Goal: Communication & Community: Participate in discussion

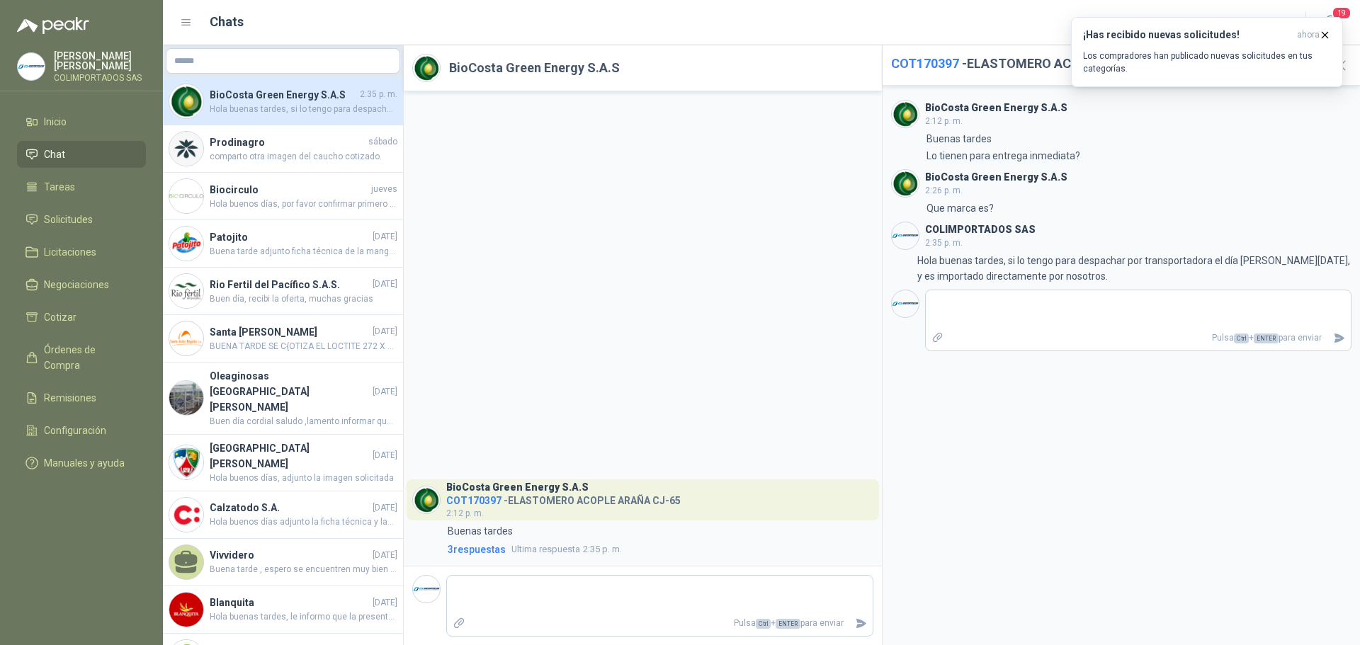
click at [79, 152] on li "Chat" at bounding box center [82, 155] width 112 height 16
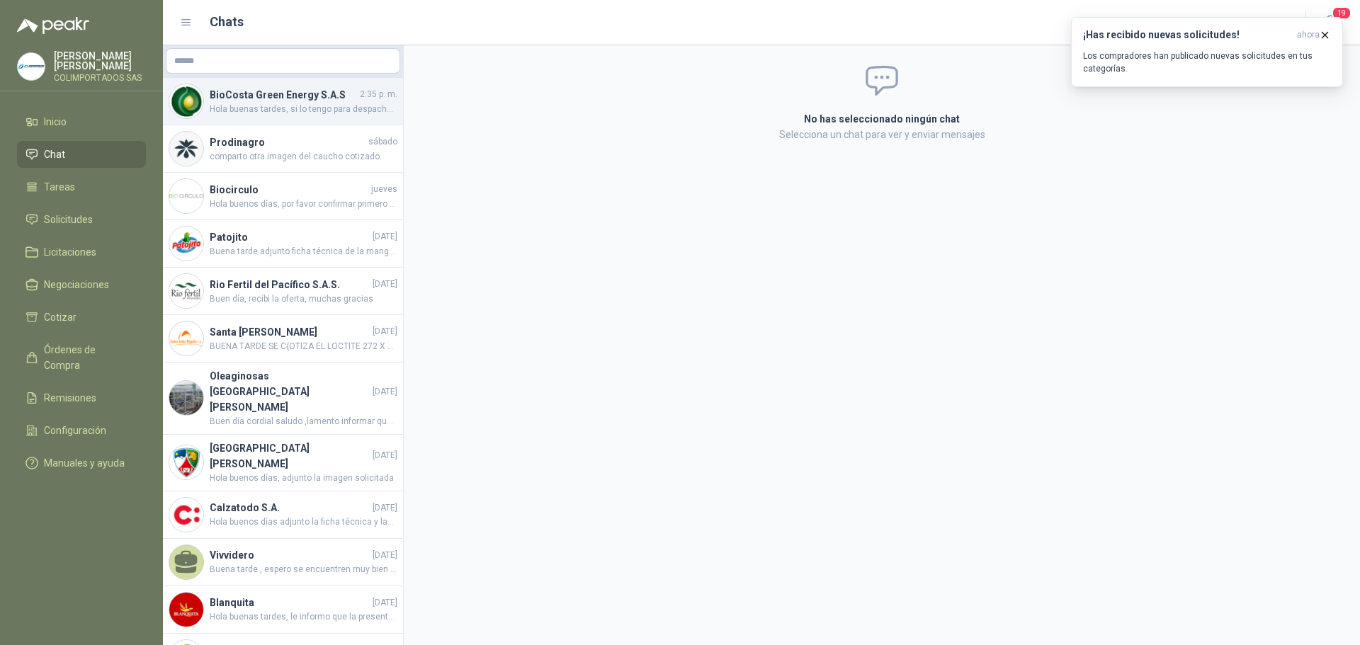
click at [264, 101] on h4 "BioCosta Green Energy S.A.S" at bounding box center [283, 95] width 147 height 16
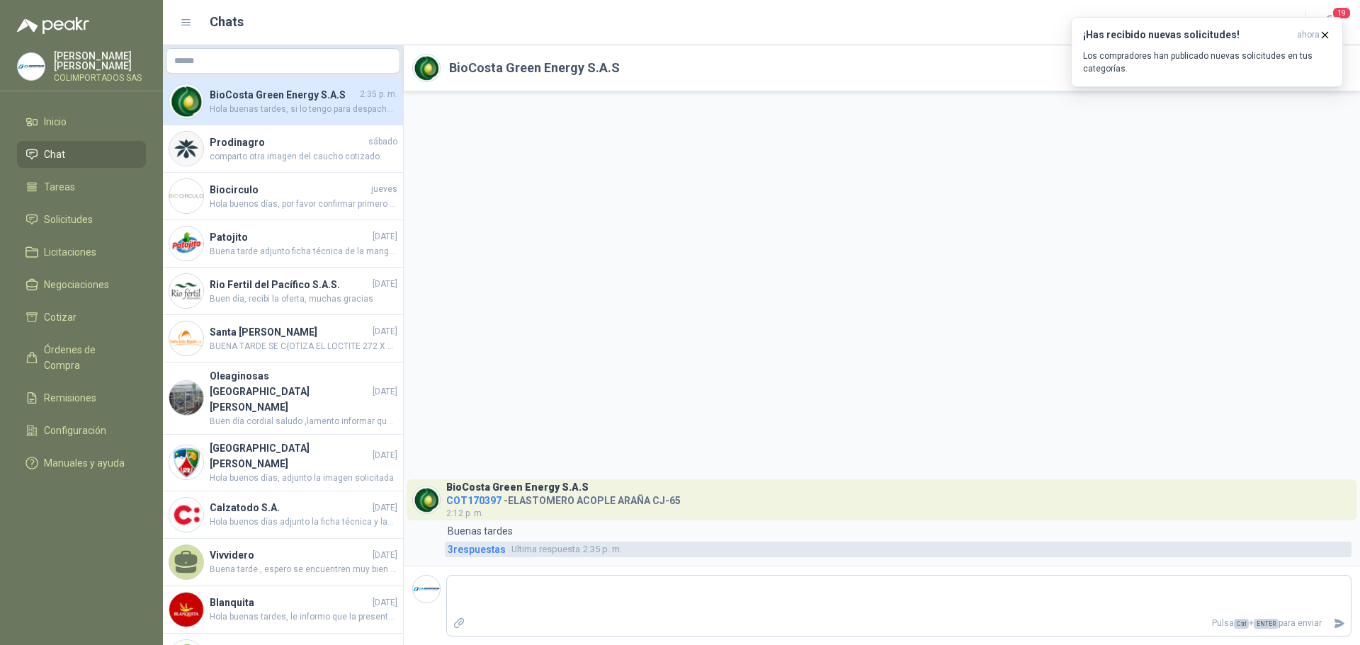
click at [487, 548] on span "3 respuesta s" at bounding box center [477, 550] width 58 height 16
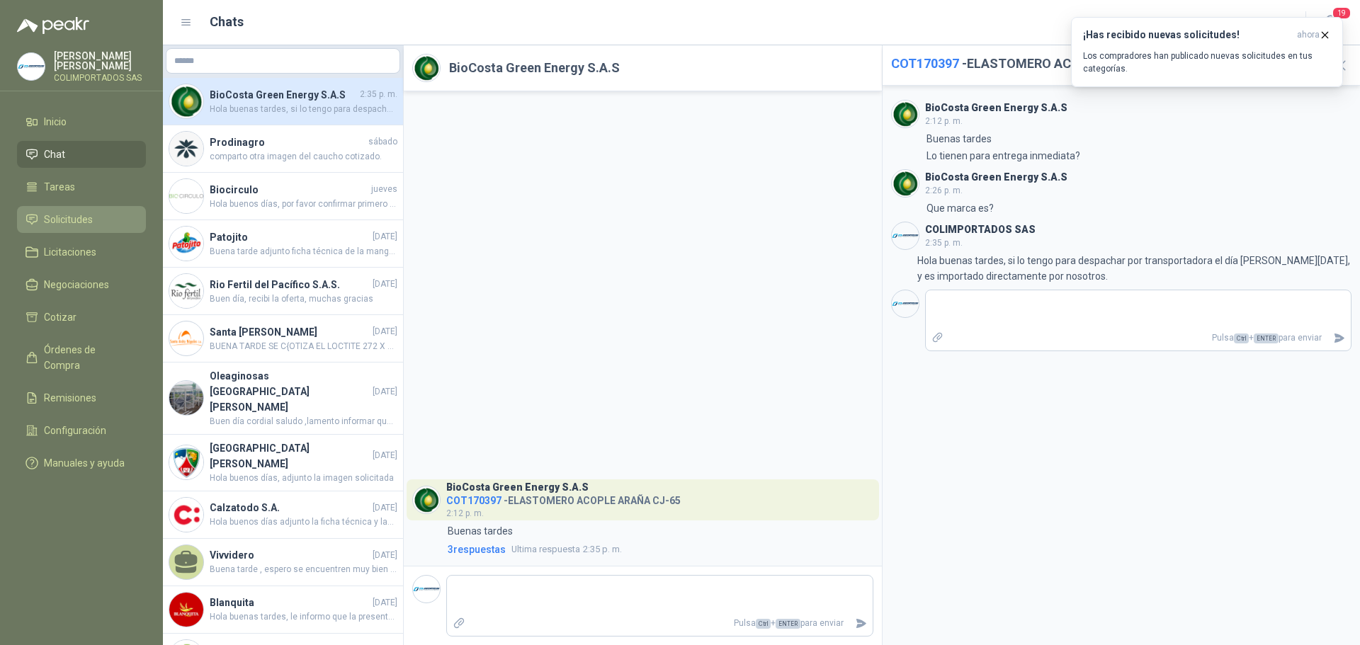
click at [84, 220] on span "Solicitudes" at bounding box center [68, 220] width 49 height 16
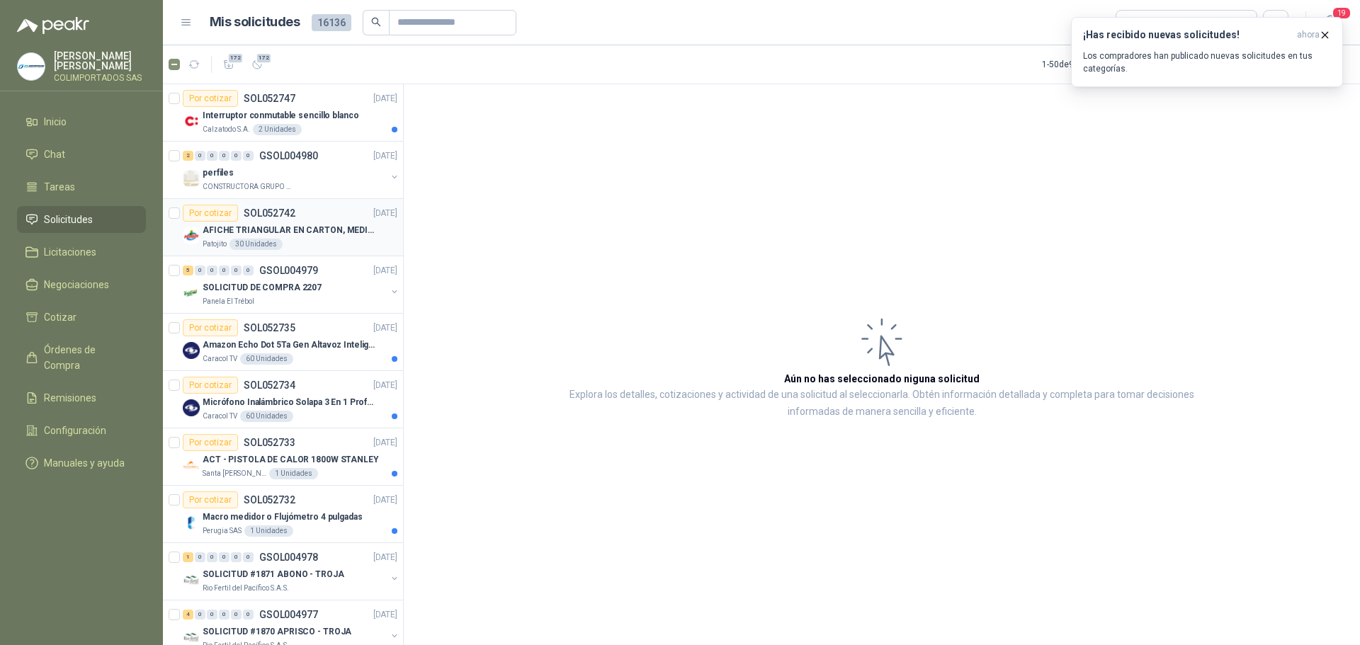
click at [322, 232] on p "AFICHE TRIANGULAR EN CARTON, MEDIDAS 30 CM X 45 CM" at bounding box center [291, 230] width 176 height 13
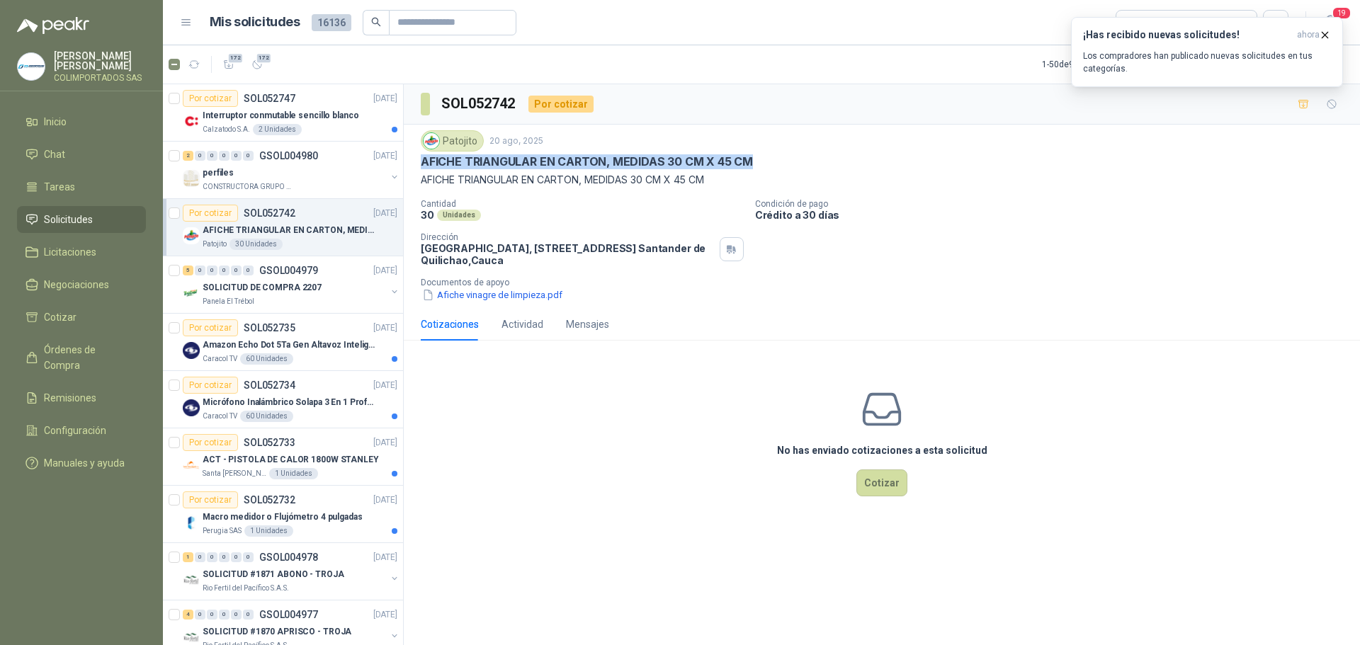
drag, startPoint x: 759, startPoint y: 162, endPoint x: 422, endPoint y: 170, distance: 337.3
click at [422, 170] on div "Patojito [DATE] AFICHE TRIANGULAR EN CARTON, MEDIDAS 30 CM X 45 CM AFICHE TRIAN…" at bounding box center [882, 158] width 922 height 57
copy p "AFICHE TRIANGULAR EN CARTON, MEDIDAS 30 CM X 45 CM"
click at [516, 290] on button "Afiche vinagre de limpieza.pdf" at bounding box center [492, 295] width 143 height 15
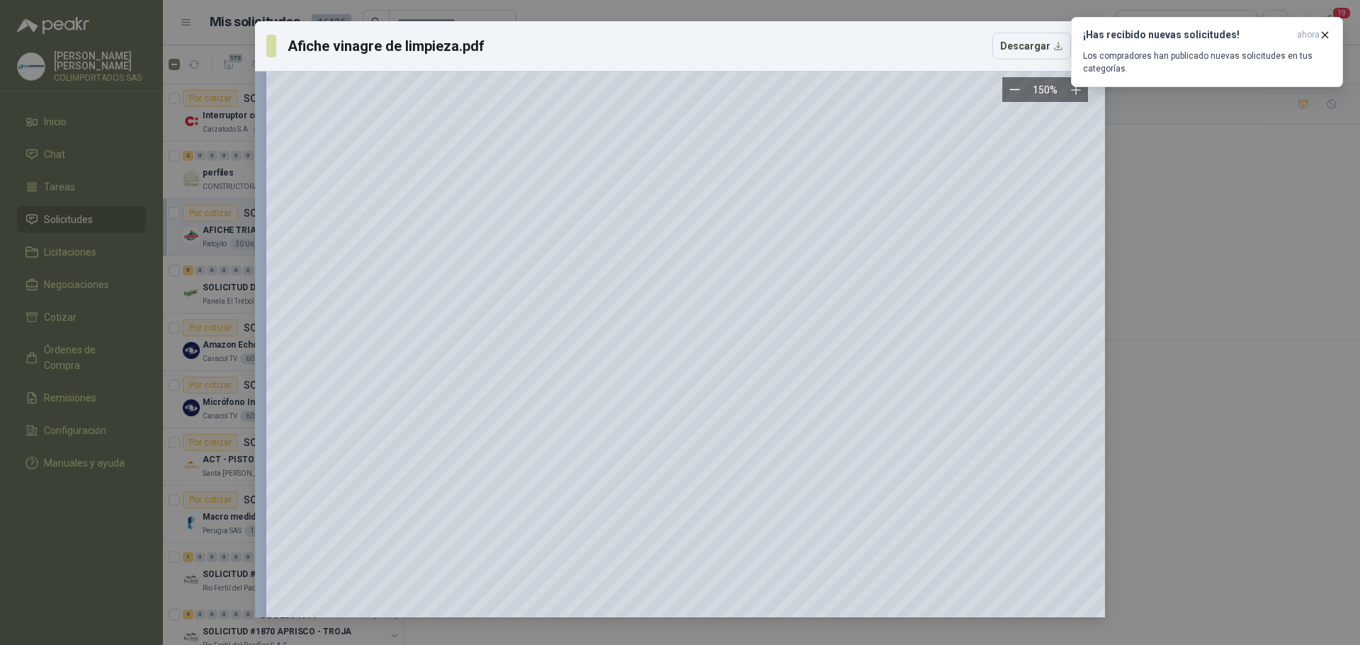
scroll to position [213, 0]
click at [1150, 341] on div "Afiche vinagre de limpieza.pdf Descargar 150 %" at bounding box center [680, 322] width 1360 height 645
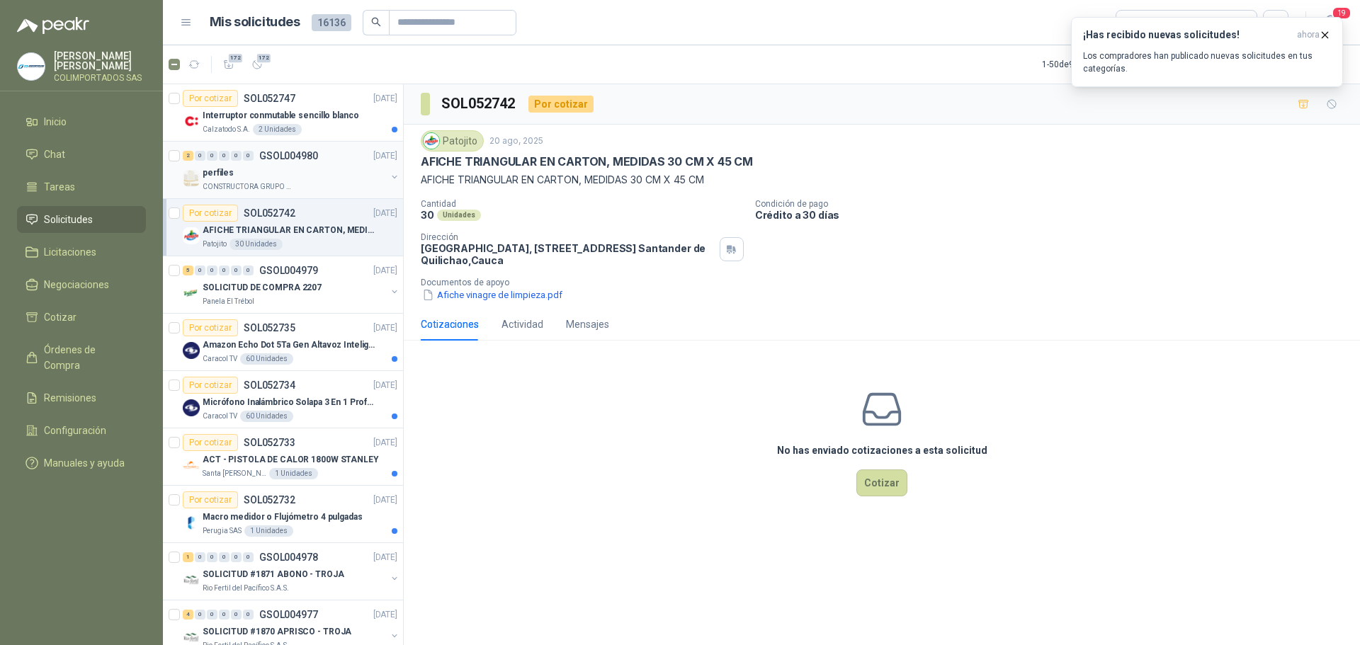
click at [298, 187] on div "CONSTRUCTORA GRUPO FIP" at bounding box center [294, 186] width 183 height 11
